Goal: Task Accomplishment & Management: Manage account settings

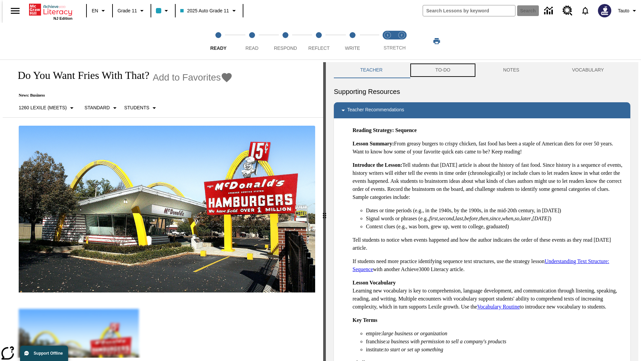
click at [443, 70] on button "TO-DO" at bounding box center [443, 70] width 68 height 16
